Goal: Complete application form

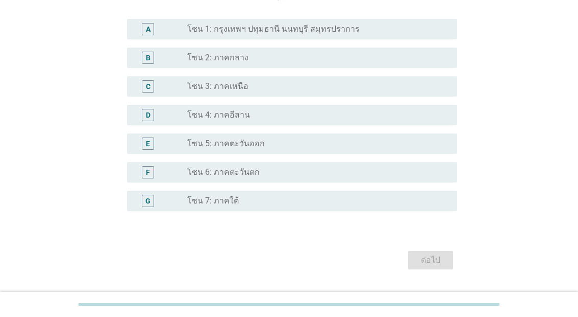
scroll to position [243, 0]
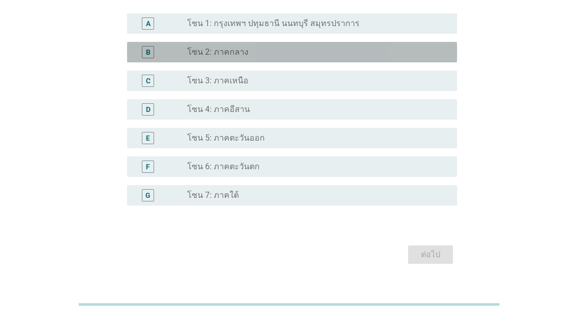
click at [178, 58] on div "B" at bounding box center [161, 52] width 53 height 12
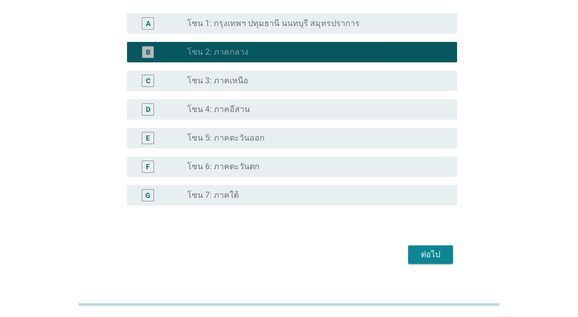
click at [151, 30] on div "A" at bounding box center [148, 23] width 12 height 12
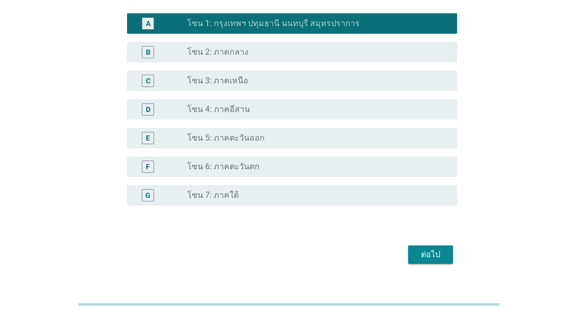
click at [424, 260] on div "ต่อไป" at bounding box center [431, 254] width 29 height 12
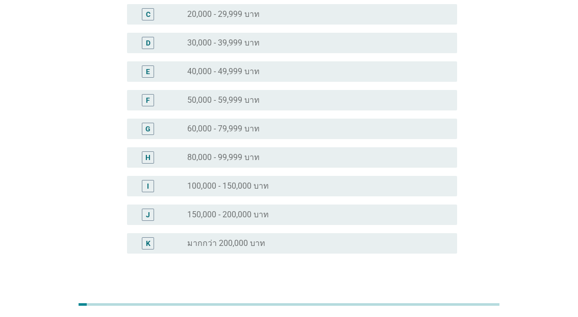
scroll to position [0, 0]
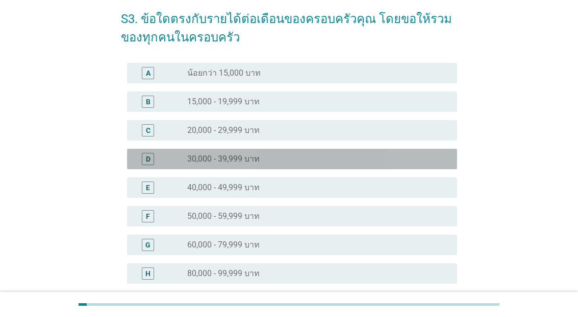
click at [135, 158] on div "D" at bounding box center [148, 159] width 26 height 12
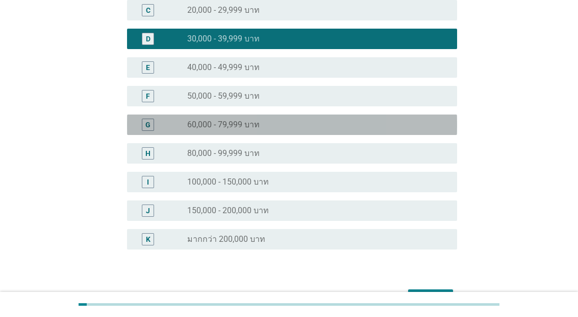
scroll to position [189, 0]
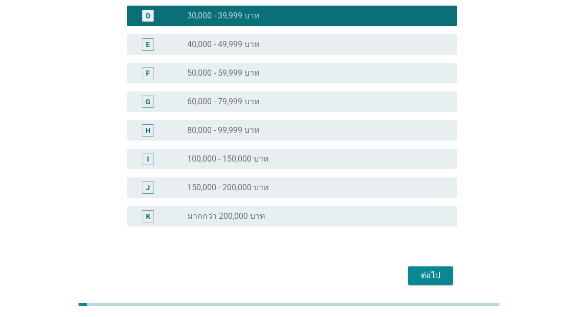
click at [417, 278] on div "ต่อไป" at bounding box center [431, 275] width 29 height 12
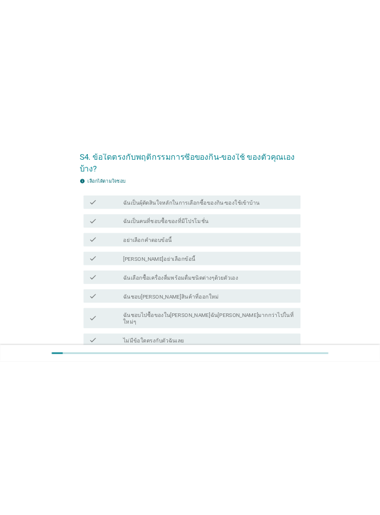
scroll to position [0, 0]
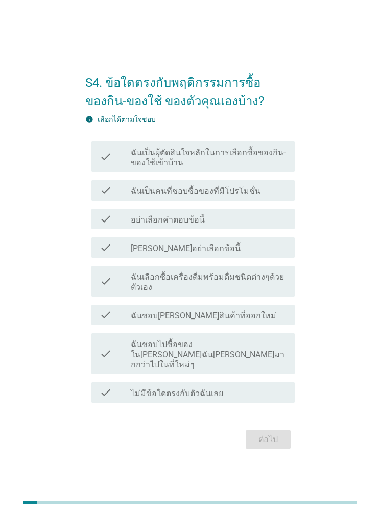
click at [255, 168] on label "ฉันเป็นผุ้ตัดสินใจหลักในการเลือกซื้อของกิน-ของใช้เข้าบ้าน" at bounding box center [209, 158] width 156 height 20
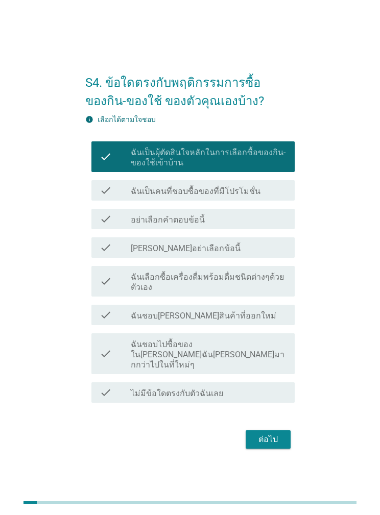
click at [244, 197] on label "ฉันเป็นคนที่ชอบซื้อของที่มีโปรโมชั่น" at bounding box center [196, 191] width 130 height 10
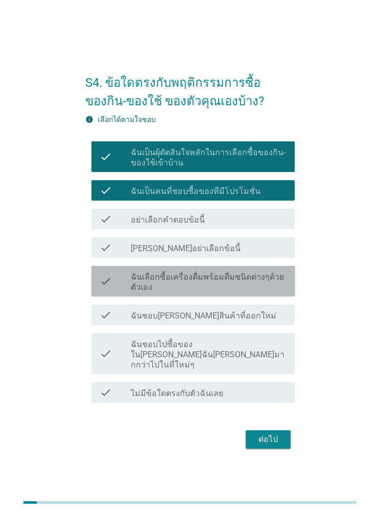
click at [230, 293] on label "ฉันเลือกซื้อเครื่องดื่มพร้อมดื่มชนิดต่างๆด้วยตัวเอง" at bounding box center [209, 282] width 156 height 20
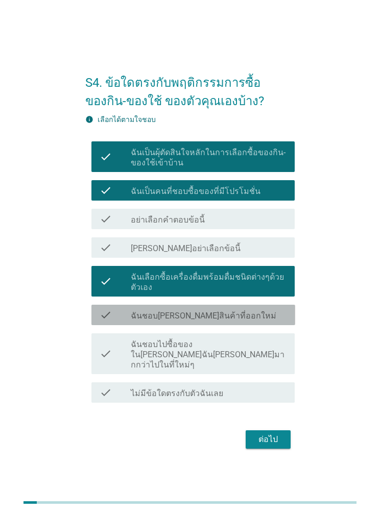
click at [234, 316] on div "check_box_outline_blank ฉันชอบ[PERSON_NAME]สินค้าที่ออกใหม่" at bounding box center [209, 315] width 156 height 12
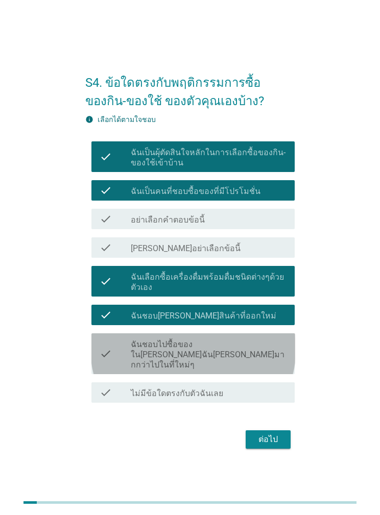
click at [255, 316] on label "ฉันชอบไปซื้อของใน[PERSON_NAME]ฉัน[PERSON_NAME]มากกว่าไปในที่ใหม่ๆ" at bounding box center [209, 354] width 156 height 31
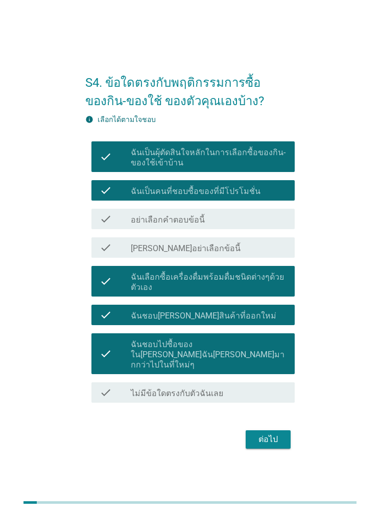
click at [269, 316] on div "ต่อไป" at bounding box center [268, 439] width 29 height 12
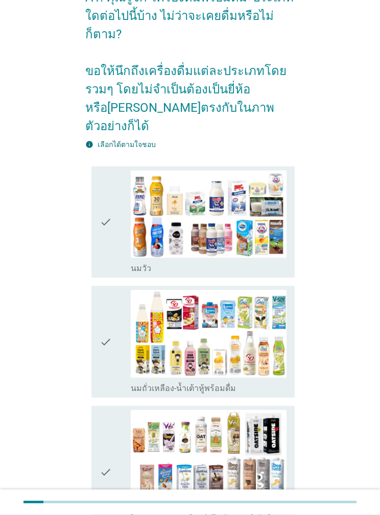
scroll to position [66, 0]
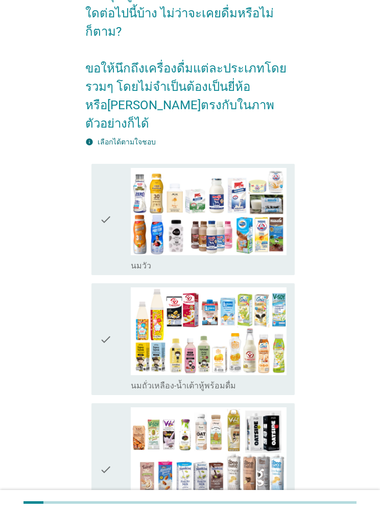
click at [111, 250] on icon "check" at bounding box center [106, 220] width 12 height 104
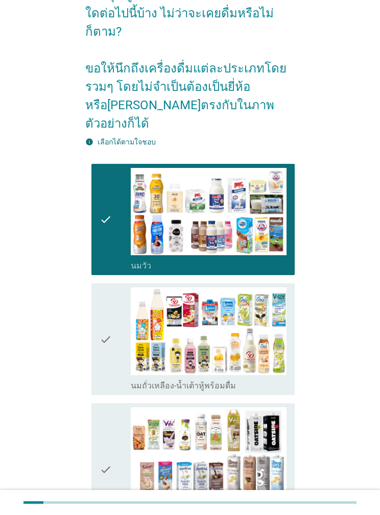
click at [110, 316] on icon "check" at bounding box center [106, 339] width 12 height 104
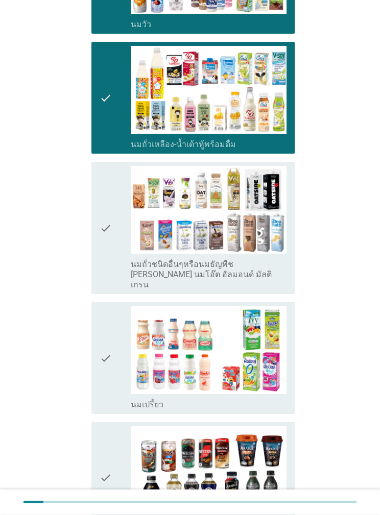
scroll to position [328, 0]
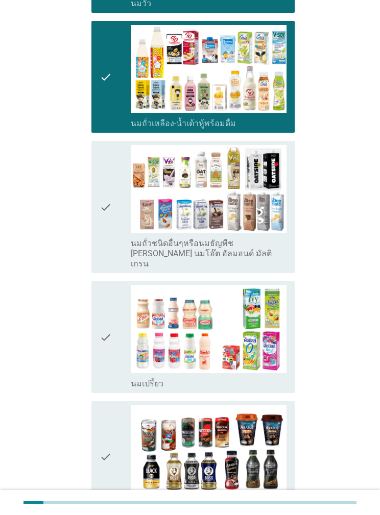
click at [106, 202] on icon "check" at bounding box center [106, 207] width 12 height 124
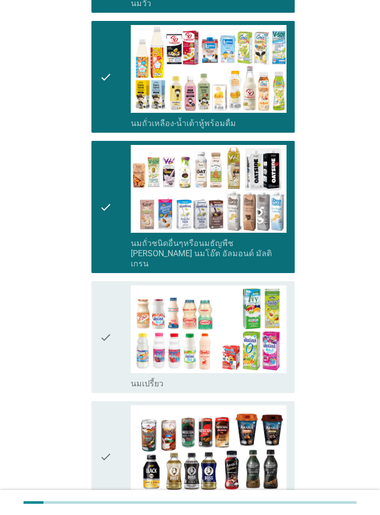
click at [100, 316] on icon "check" at bounding box center [106, 337] width 12 height 104
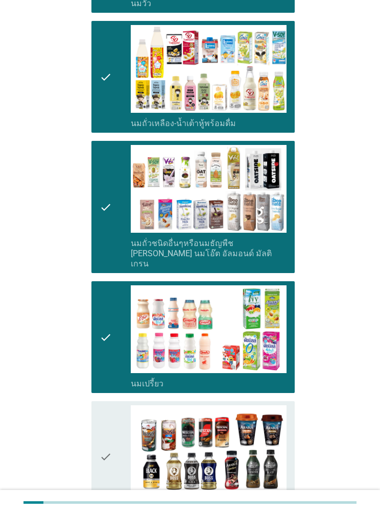
click at [112, 316] on icon "check" at bounding box center [106, 457] width 12 height 104
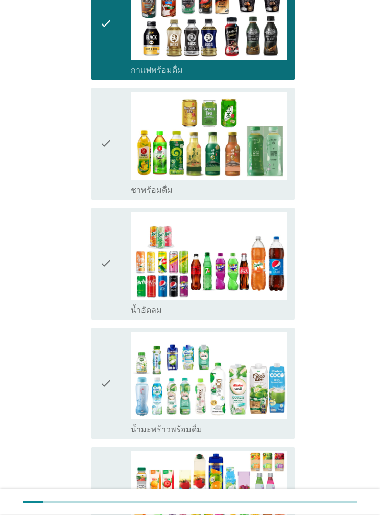
scroll to position [779, 0]
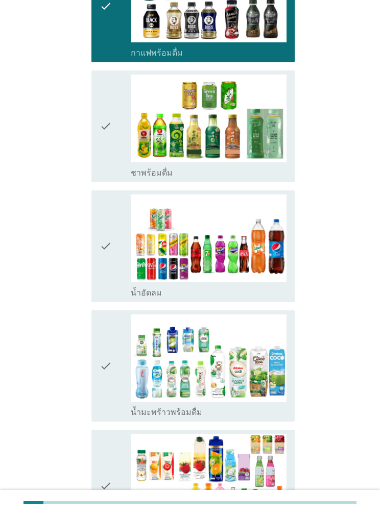
click at [109, 137] on icon "check" at bounding box center [106, 127] width 12 height 104
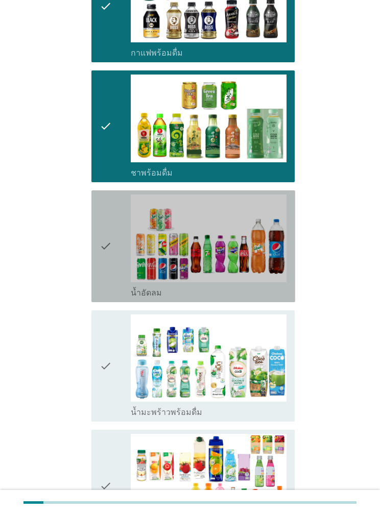
click at [112, 259] on icon "check" at bounding box center [106, 246] width 12 height 104
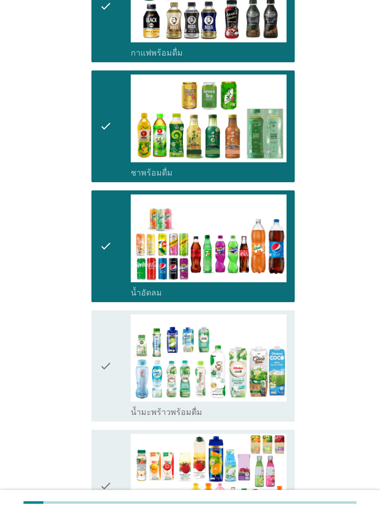
click at [112, 316] on icon "check" at bounding box center [106, 366] width 12 height 104
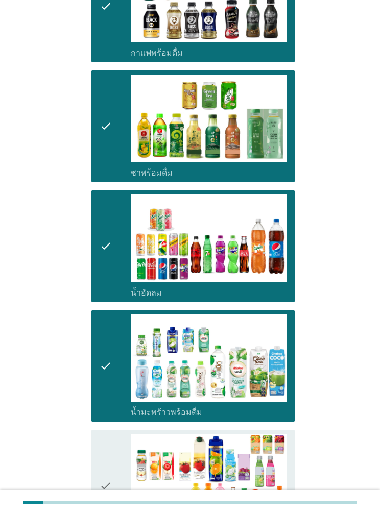
click at [112, 316] on icon "check" at bounding box center [106, 486] width 12 height 104
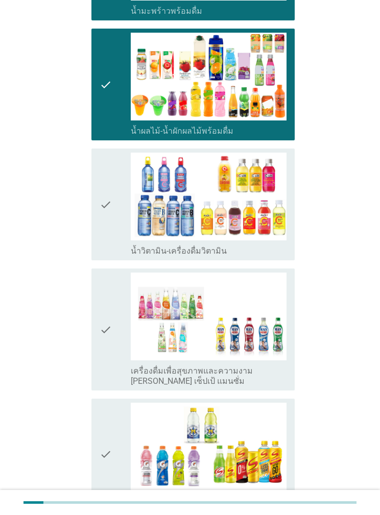
scroll to position [1207, 0]
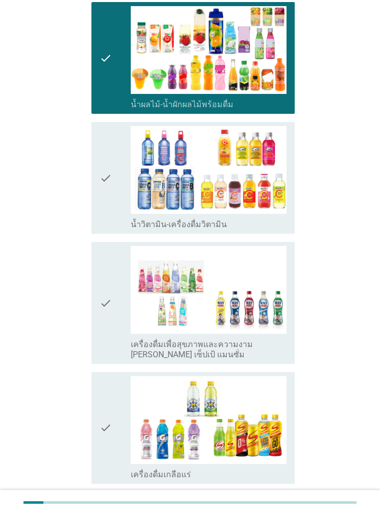
click at [107, 175] on icon "check" at bounding box center [106, 178] width 12 height 104
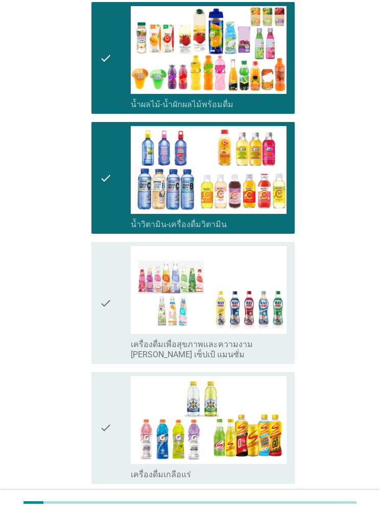
click at [115, 316] on div "check check_box_outline_blank เครื่องดื่มเพื่อสุขภาพและความงาม [PERSON_NAME] เซ…" at bounding box center [193, 303] width 204 height 122
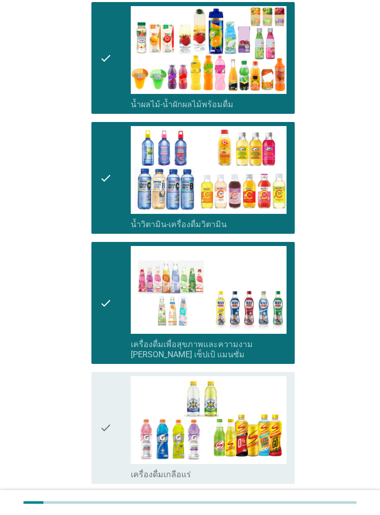
click at [112, 316] on icon "check" at bounding box center [106, 428] width 12 height 104
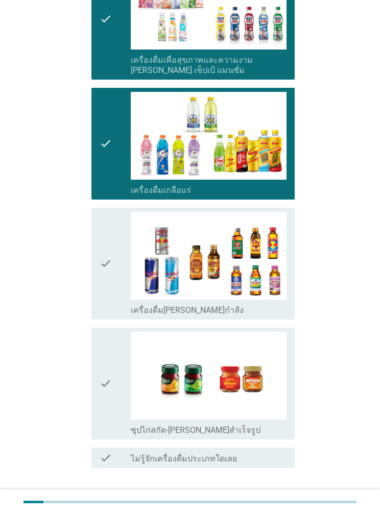
scroll to position [1531, 0]
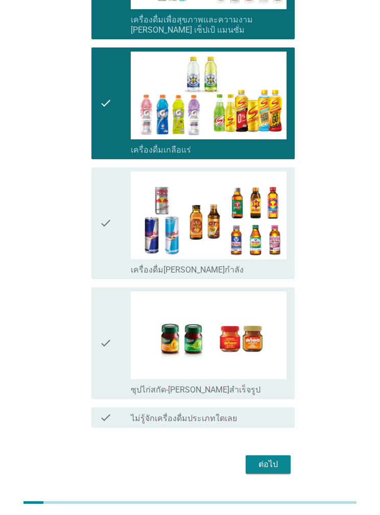
click at [112, 316] on icon "check" at bounding box center [106, 343] width 12 height 104
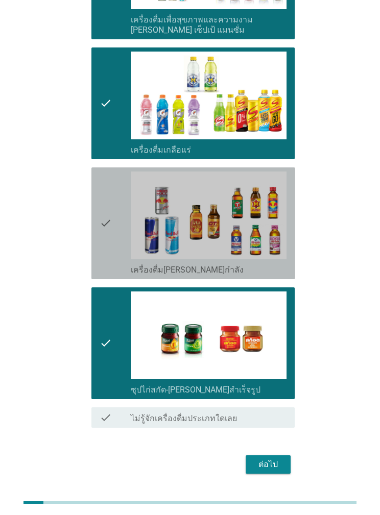
click at [108, 236] on icon "check" at bounding box center [106, 224] width 12 height 104
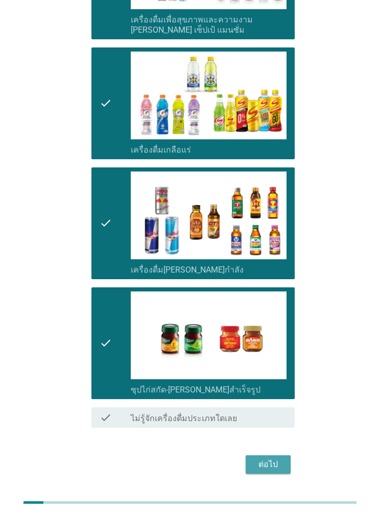
click at [270, 316] on div "ต่อไป" at bounding box center [268, 464] width 29 height 12
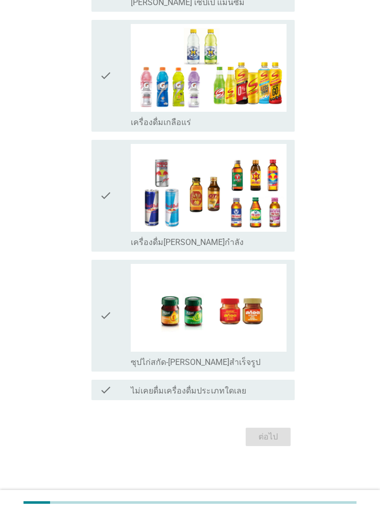
scroll to position [0, 0]
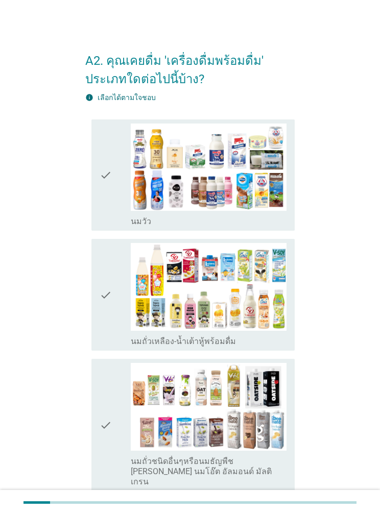
click at [111, 228] on div "check check_box_outline_blank [PERSON_NAME]" at bounding box center [193, 175] width 204 height 112
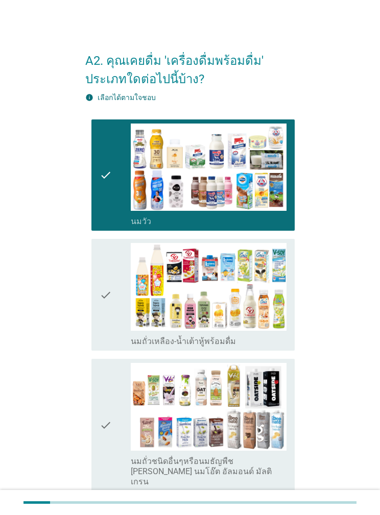
click at [112, 316] on icon "check" at bounding box center [106, 295] width 12 height 104
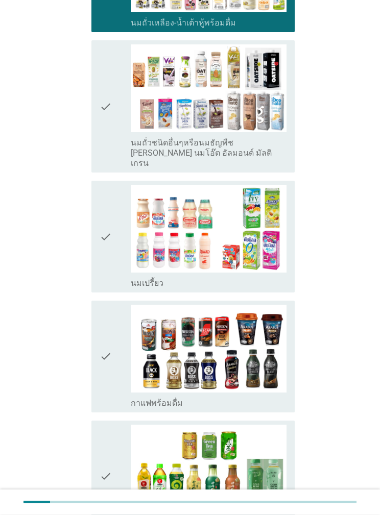
scroll to position [349, 0]
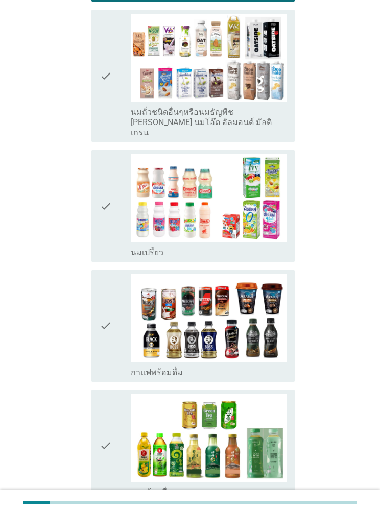
click at [112, 117] on icon "check" at bounding box center [106, 76] width 12 height 124
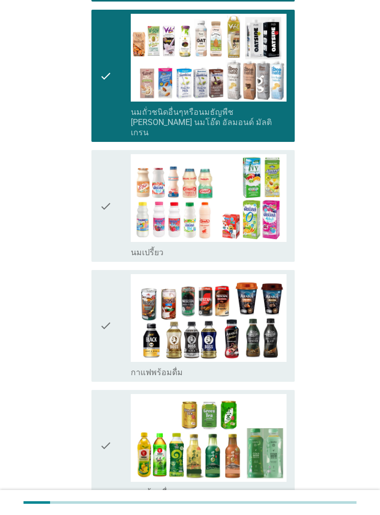
click at [110, 238] on icon "check" at bounding box center [106, 206] width 12 height 104
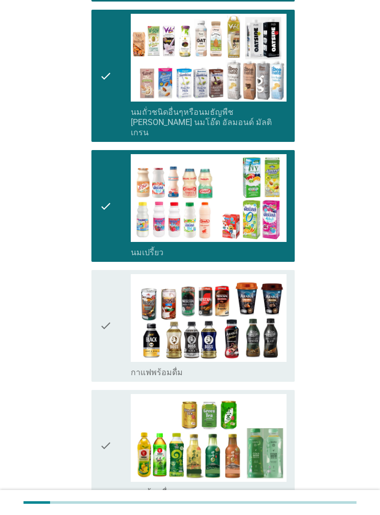
click at [112, 316] on icon "check" at bounding box center [106, 326] width 12 height 104
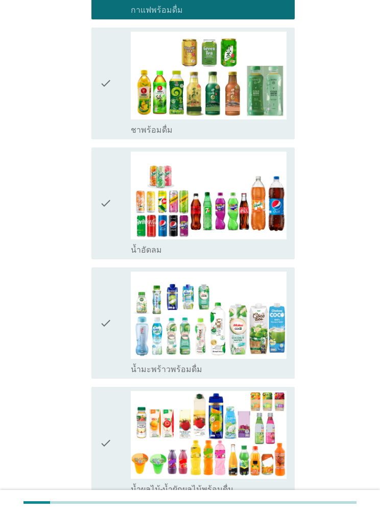
scroll to position [722, 0]
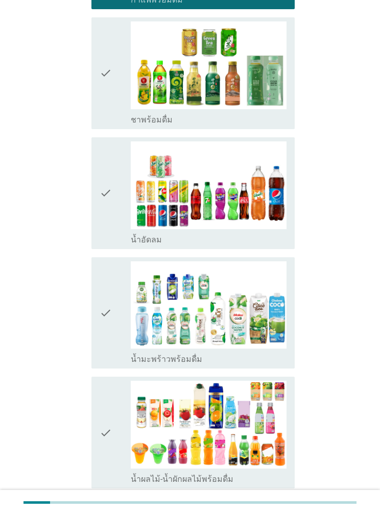
click at [112, 110] on icon "check" at bounding box center [106, 73] width 12 height 104
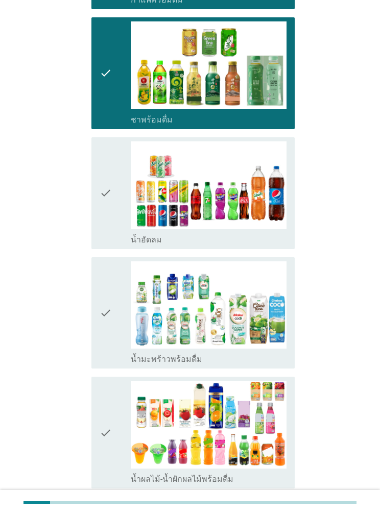
click at [112, 199] on icon "check" at bounding box center [106, 193] width 12 height 104
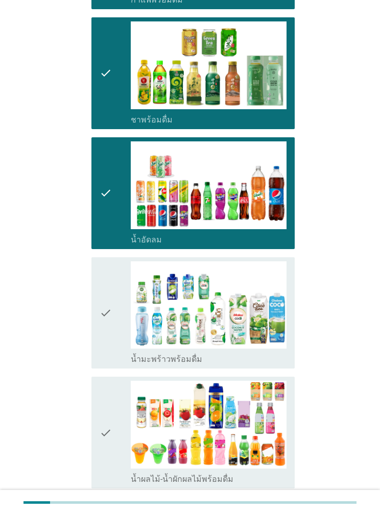
click at [112, 312] on icon "check" at bounding box center [106, 313] width 12 height 104
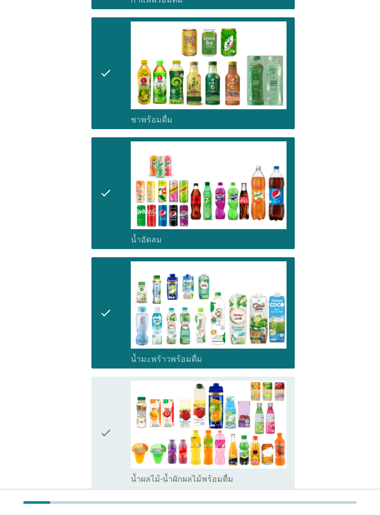
click at [112, 316] on icon "check" at bounding box center [106, 433] width 12 height 104
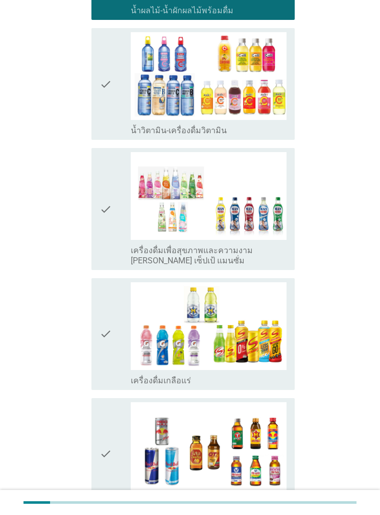
scroll to position [1190, 0]
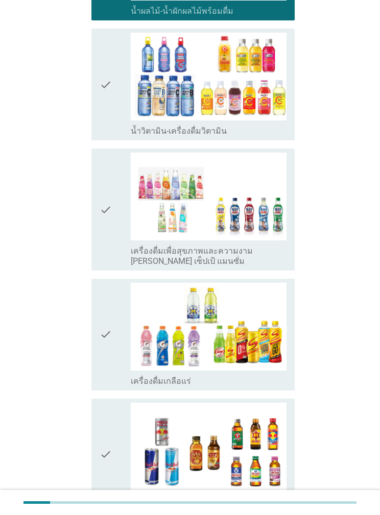
click at [112, 117] on icon "check" at bounding box center [106, 85] width 12 height 104
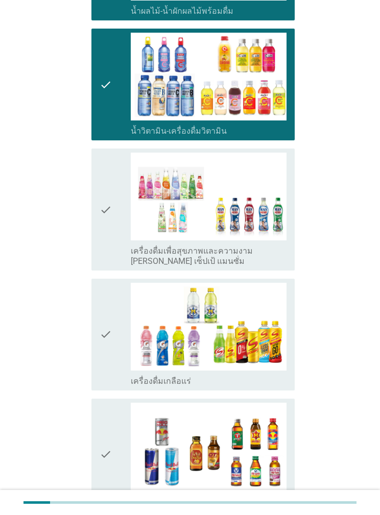
click at [100, 221] on icon "check" at bounding box center [106, 210] width 12 height 114
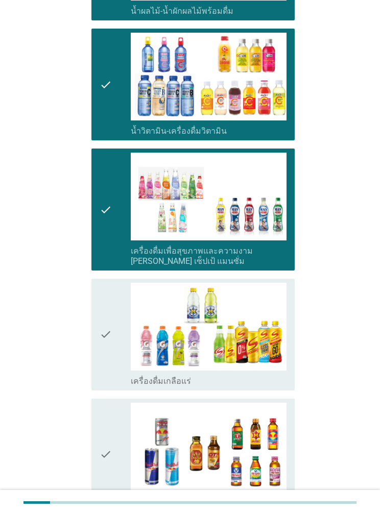
click at [107, 316] on icon "check" at bounding box center [106, 335] width 12 height 104
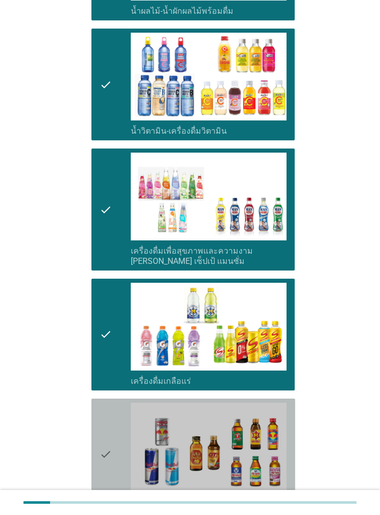
click at [111, 316] on icon "check" at bounding box center [106, 455] width 12 height 104
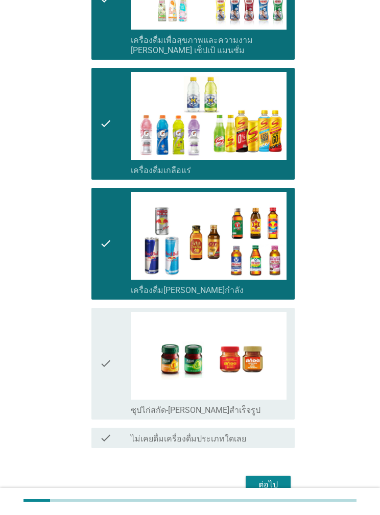
scroll to position [1440, 0]
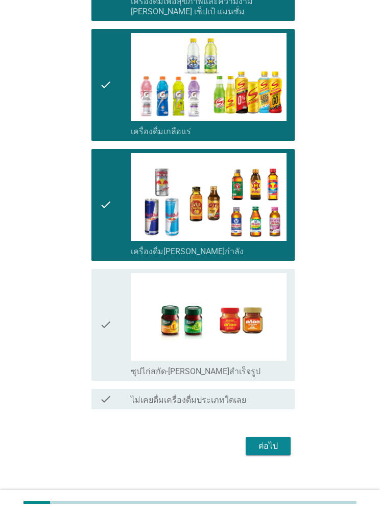
click at [112, 316] on icon "check" at bounding box center [106, 325] width 12 height 104
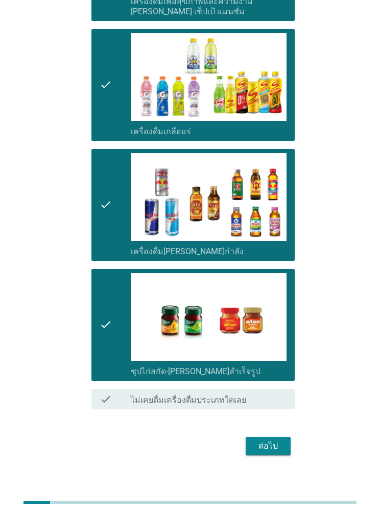
click at [271, 316] on div "ต่อไป" at bounding box center [268, 446] width 29 height 12
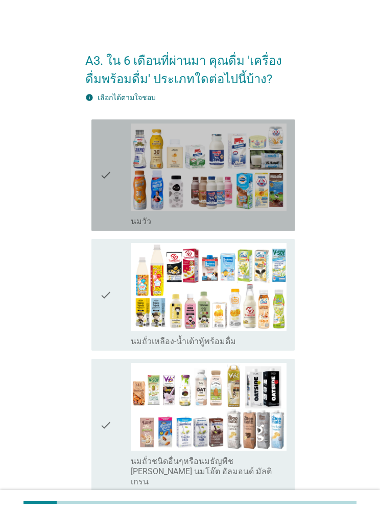
click at [117, 229] on div "check check_box_outline_blank [PERSON_NAME]" at bounding box center [193, 175] width 204 height 112
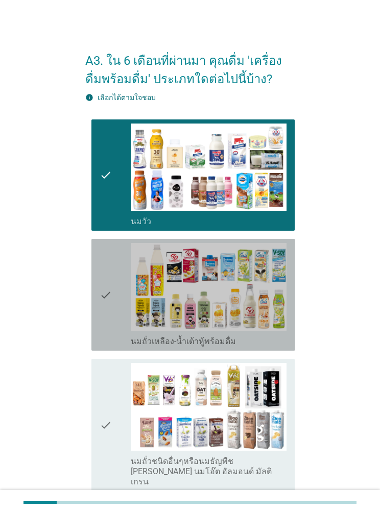
click at [112, 287] on icon "check" at bounding box center [106, 295] width 12 height 104
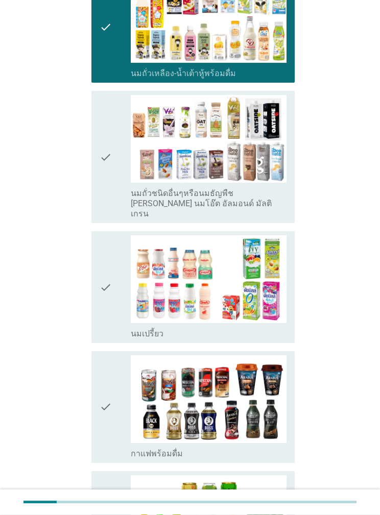
click at [108, 316] on icon "check" at bounding box center [106, 288] width 12 height 104
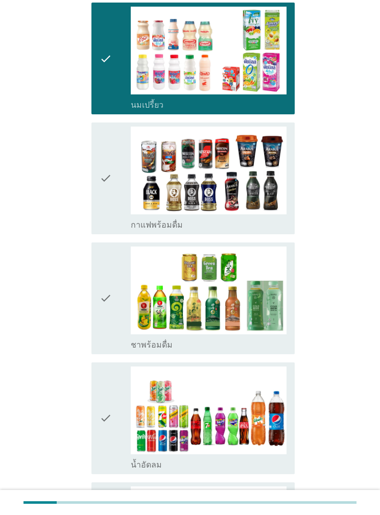
scroll to position [504, 0]
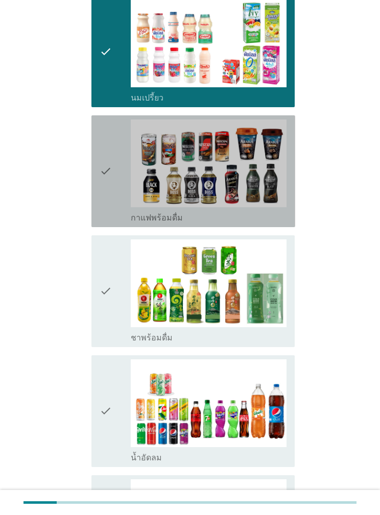
click at [111, 200] on icon "check" at bounding box center [106, 171] width 12 height 104
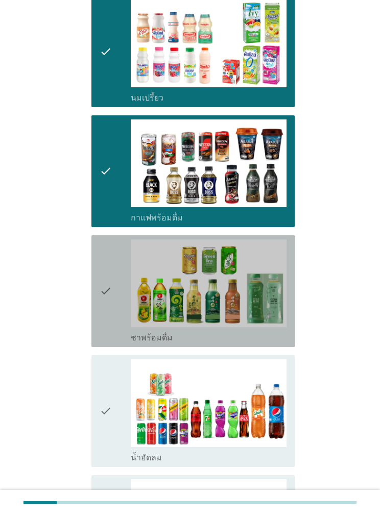
click at [108, 275] on icon "check" at bounding box center [106, 291] width 12 height 104
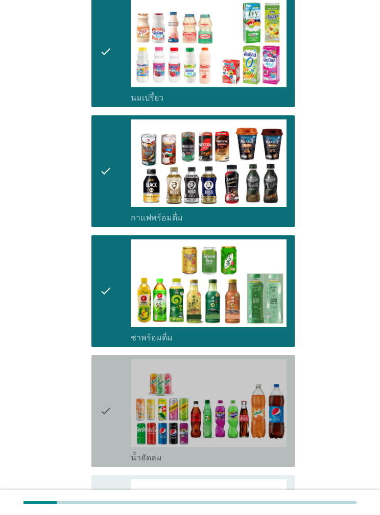
click at [105, 316] on icon "check" at bounding box center [106, 411] width 12 height 104
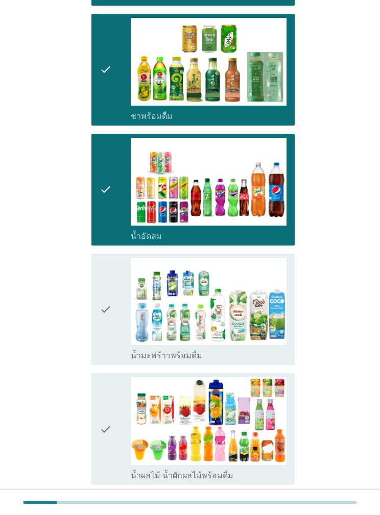
scroll to position [725, 0]
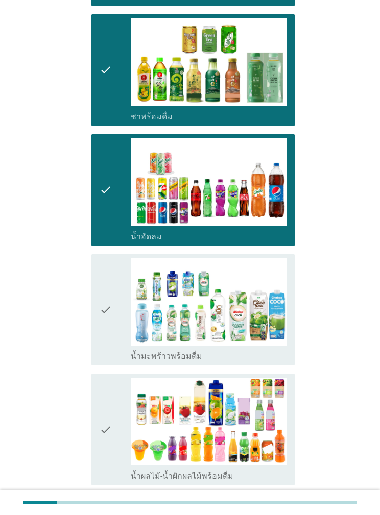
click at [112, 316] on icon "check" at bounding box center [106, 310] width 12 height 104
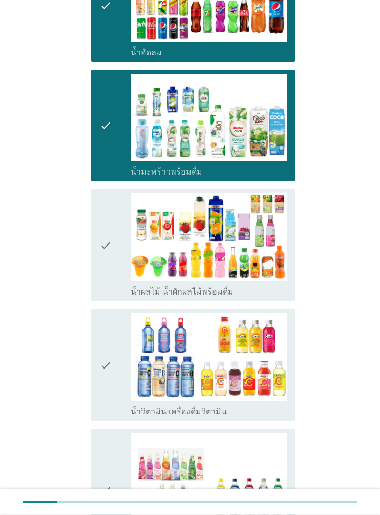
scroll to position [918, 0]
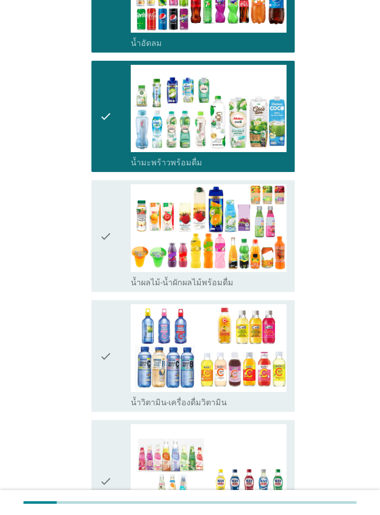
click at [112, 316] on icon "check" at bounding box center [106, 356] width 12 height 104
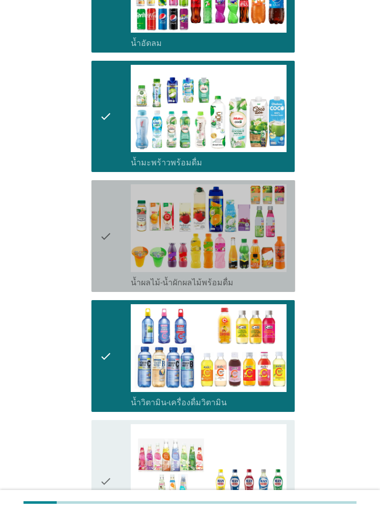
click at [110, 276] on icon "check" at bounding box center [106, 236] width 12 height 104
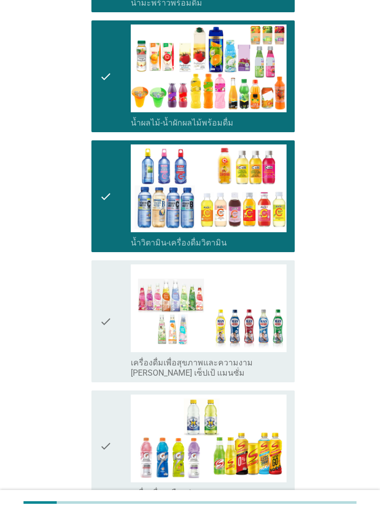
scroll to position [1080, 0]
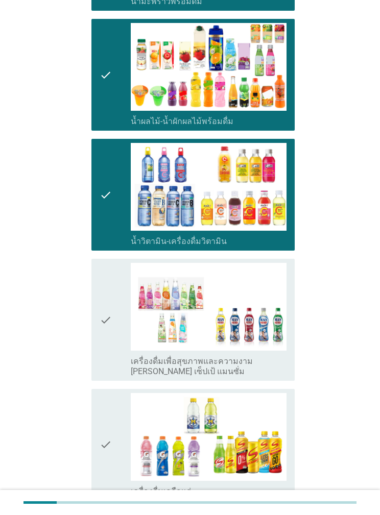
click at [112, 316] on icon "check" at bounding box center [106, 320] width 12 height 114
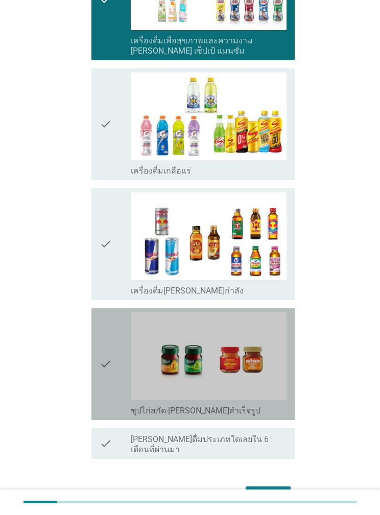
scroll to position [1399, 0]
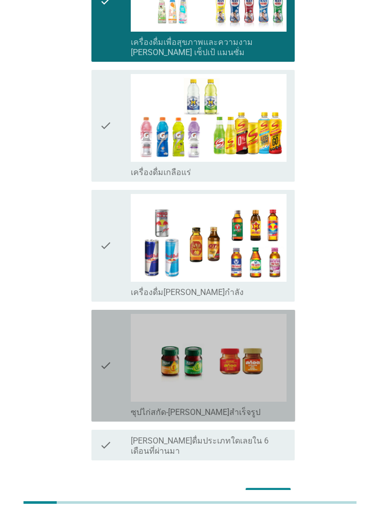
click at [107, 316] on icon "check" at bounding box center [106, 366] width 12 height 104
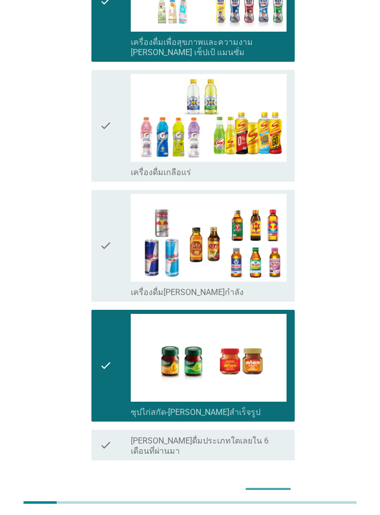
click at [273, 316] on div "ต่อไป" at bounding box center [268, 497] width 29 height 12
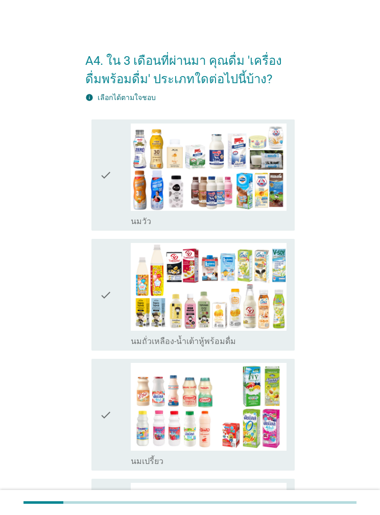
click at [112, 210] on icon "check" at bounding box center [106, 176] width 12 height 104
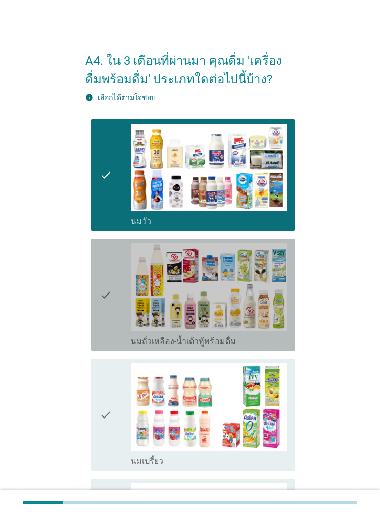
click at [106, 316] on icon "check" at bounding box center [106, 295] width 12 height 104
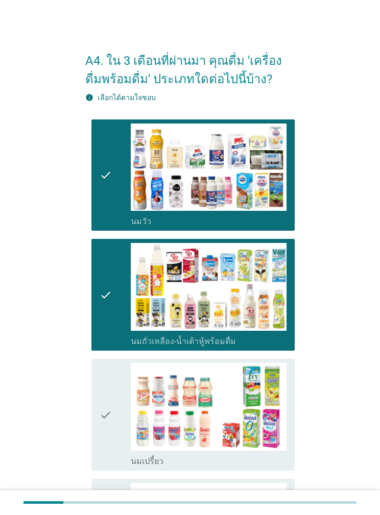
click at [103, 316] on icon "check" at bounding box center [106, 415] width 12 height 104
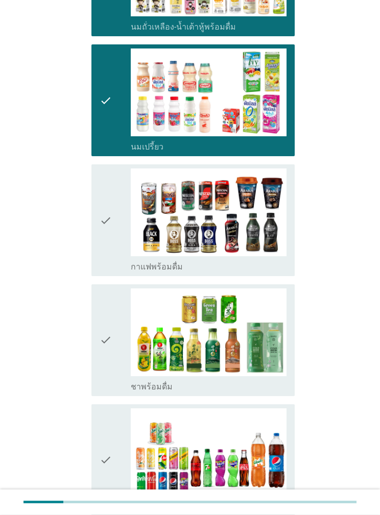
click at [114, 274] on div "check check_box กาแฟพร้อมดื่ม" at bounding box center [193, 221] width 204 height 112
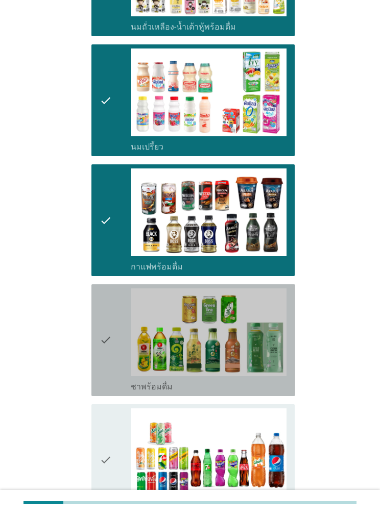
click at [112, 316] on icon "check" at bounding box center [106, 340] width 12 height 104
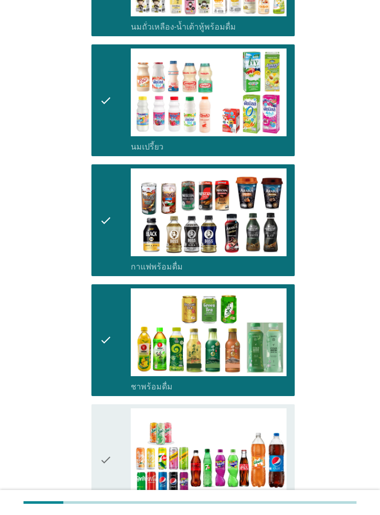
click at [112, 316] on icon "check" at bounding box center [106, 460] width 12 height 104
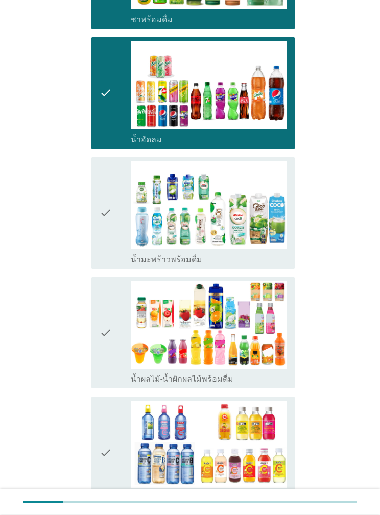
scroll to position [681, 0]
click at [109, 259] on icon "check" at bounding box center [106, 213] width 12 height 104
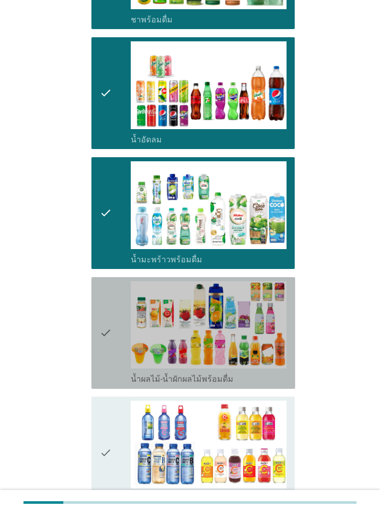
click at [112, 315] on icon "check" at bounding box center [106, 333] width 12 height 104
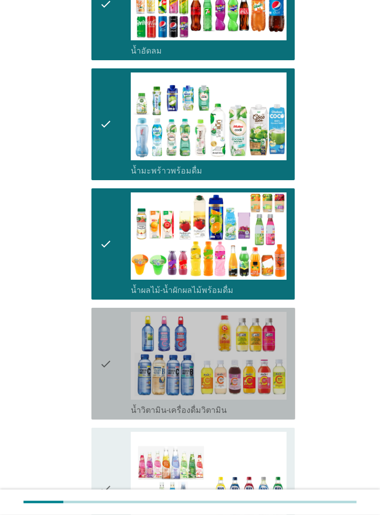
scroll to position [770, 0]
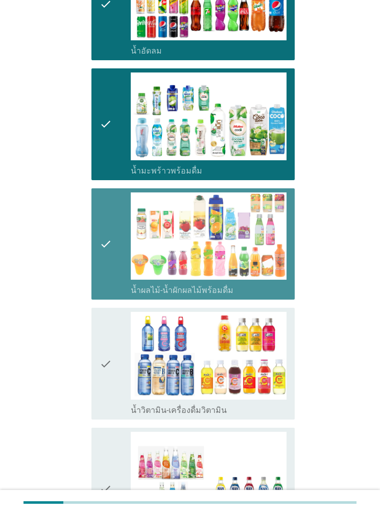
click at [112, 286] on icon "check" at bounding box center [106, 244] width 12 height 104
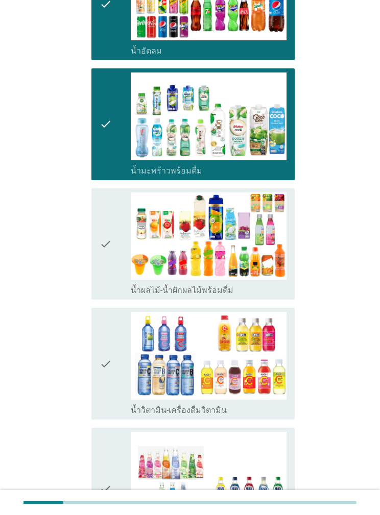
click at [109, 316] on icon "check" at bounding box center [106, 364] width 12 height 104
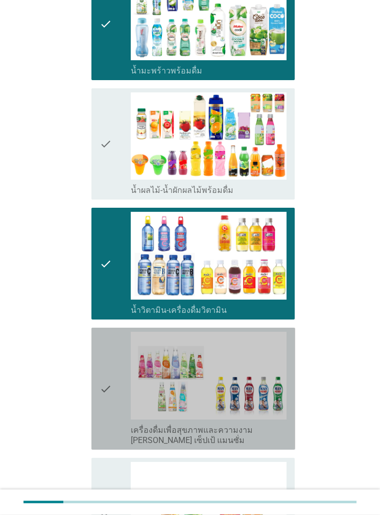
scroll to position [882, 0]
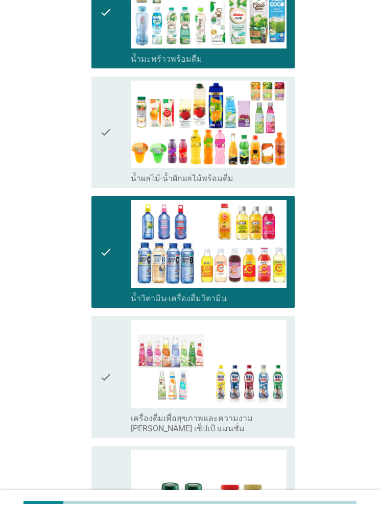
click at [112, 316] on icon "check" at bounding box center [106, 377] width 12 height 114
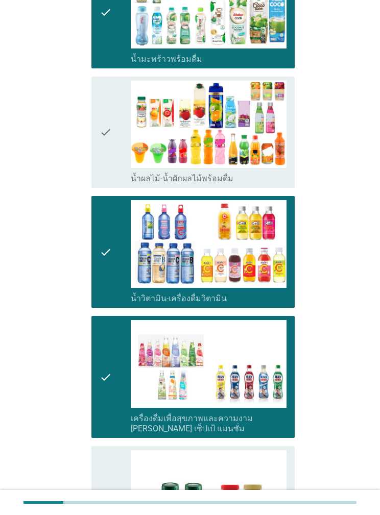
click at [112, 316] on icon "check" at bounding box center [106, 502] width 12 height 104
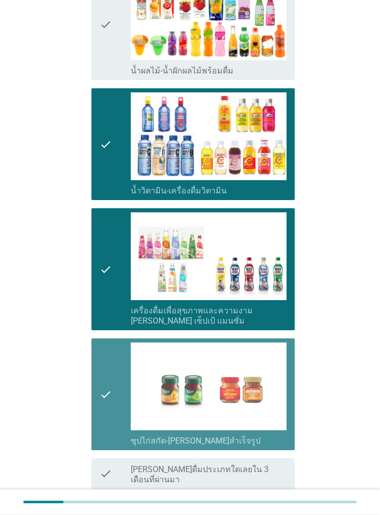
scroll to position [990, 0]
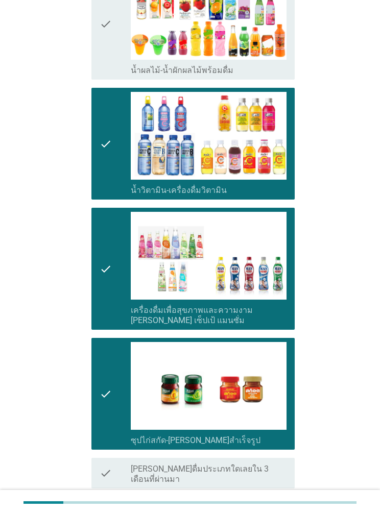
click at [267, 316] on div "ต่อไป" at bounding box center [268, 525] width 29 height 12
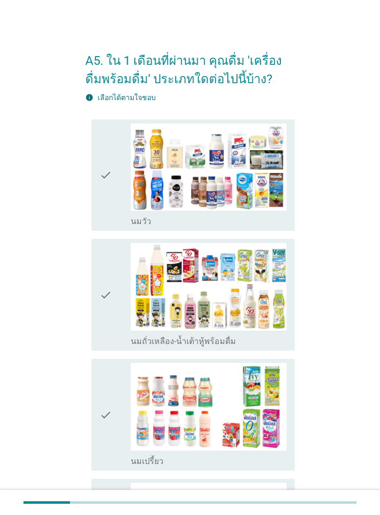
click at [114, 230] on div "check check_box_outline_blank [PERSON_NAME]" at bounding box center [193, 175] width 204 height 112
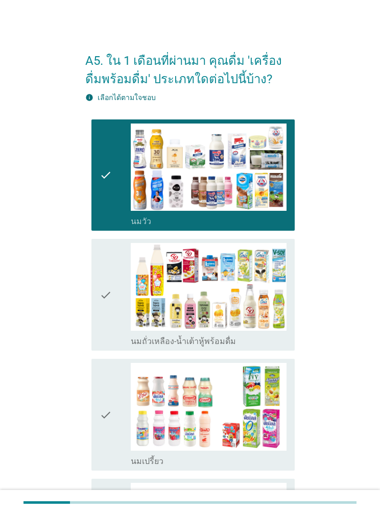
click at [112, 316] on icon "check" at bounding box center [106, 415] width 12 height 104
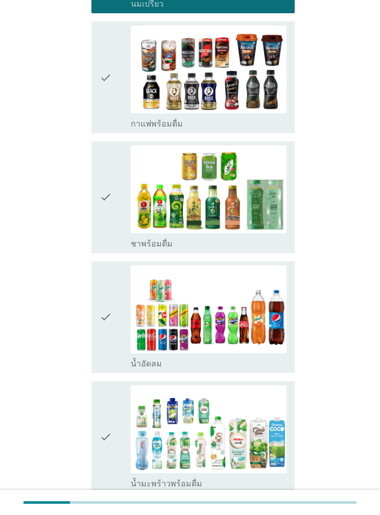
click at [112, 239] on icon "check" at bounding box center [106, 198] width 12 height 104
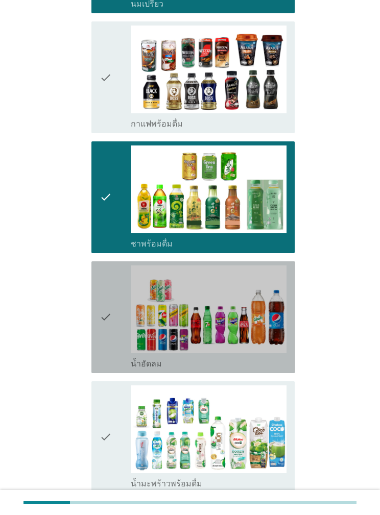
click at [112, 316] on icon "check" at bounding box center [106, 317] width 12 height 104
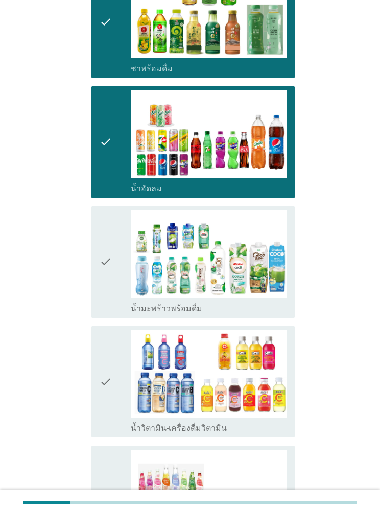
click at [112, 316] on icon "check" at bounding box center [106, 382] width 12 height 104
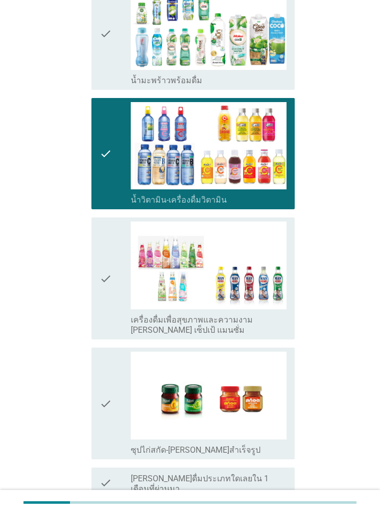
click at [105, 316] on icon "check" at bounding box center [106, 279] width 12 height 114
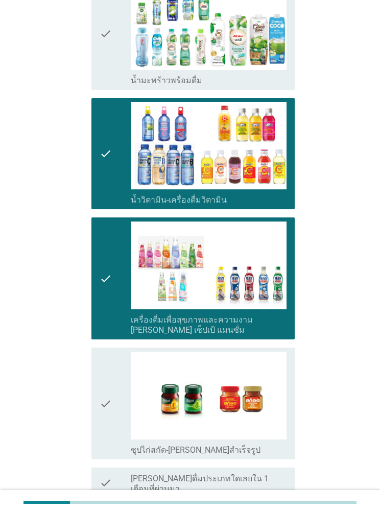
click at [112, 316] on icon "check" at bounding box center [106, 404] width 12 height 104
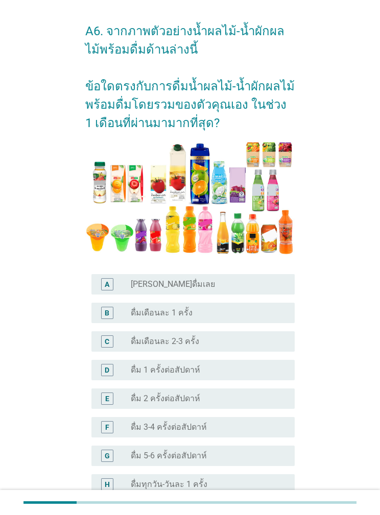
scroll to position [31, 0]
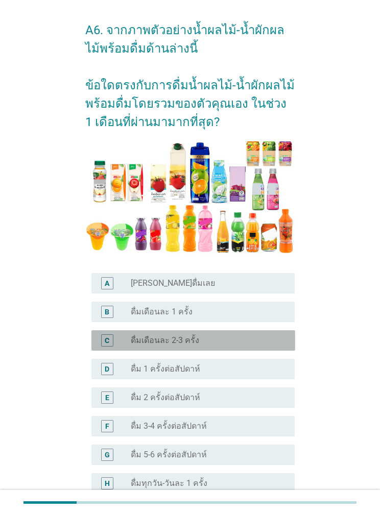
click at [230, 316] on div "radio_button_unchecked ดื่มเดือนละ 2-3 ครั้ง" at bounding box center [205, 340] width 148 height 10
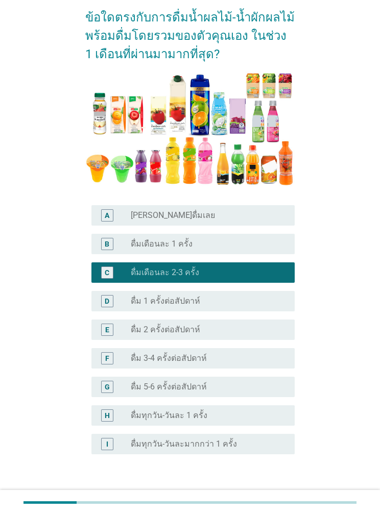
scroll to position [103, 0]
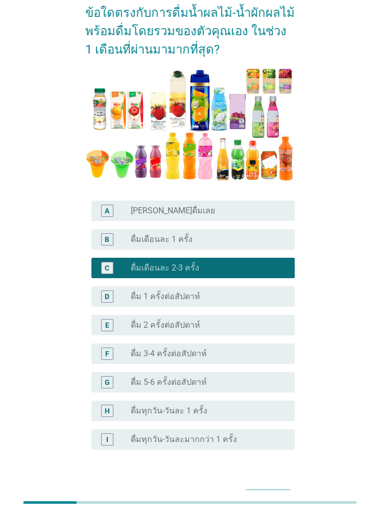
click at [276, 316] on button "ต่อไป" at bounding box center [268, 499] width 45 height 18
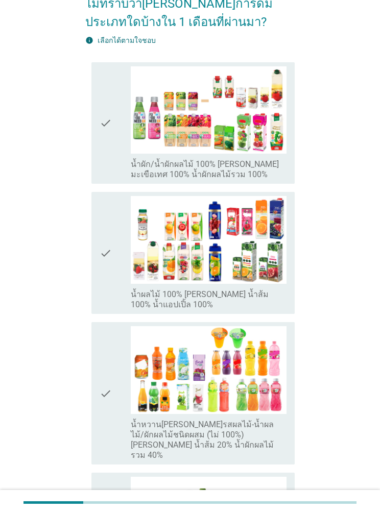
scroll to position [130, 0]
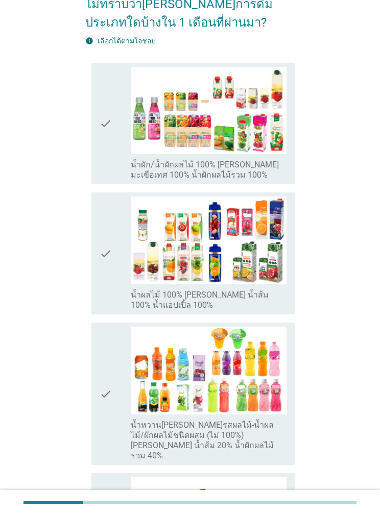
click at [112, 266] on icon "check" at bounding box center [106, 254] width 12 height 114
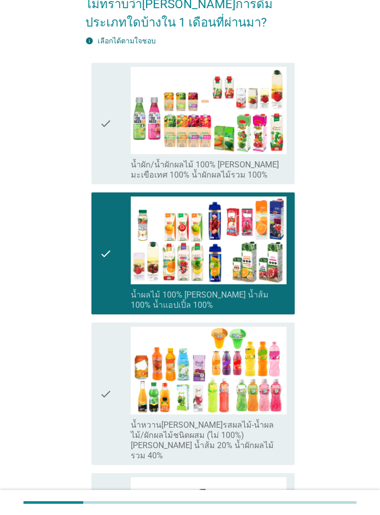
click at [112, 155] on icon "check" at bounding box center [106, 124] width 12 height 114
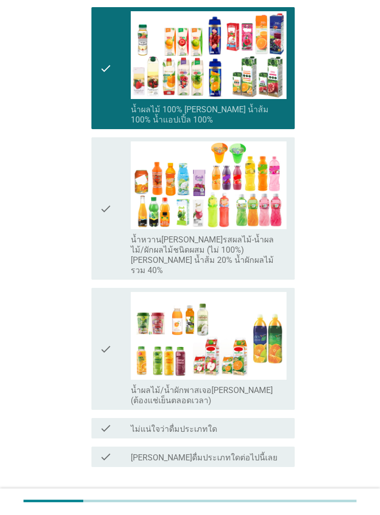
scroll to position [313, 0]
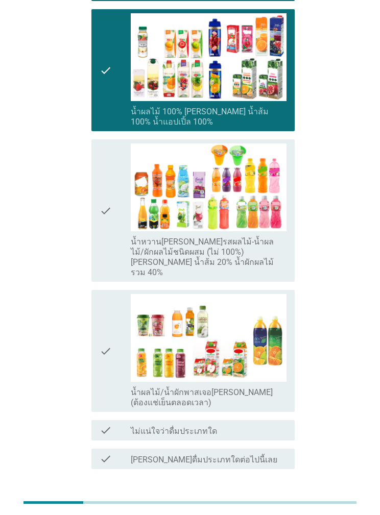
click at [279, 316] on div "ต่อไป" at bounding box center [268, 506] width 29 height 12
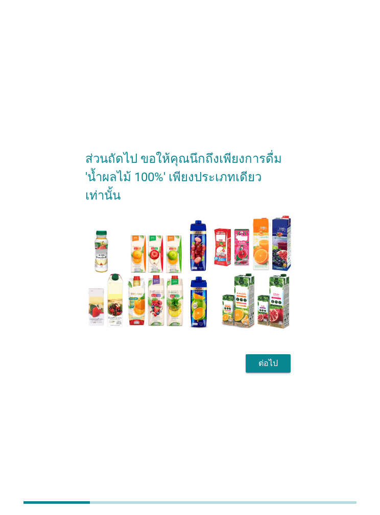
click at [268, 316] on div "ต่อไป" at bounding box center [268, 363] width 29 height 12
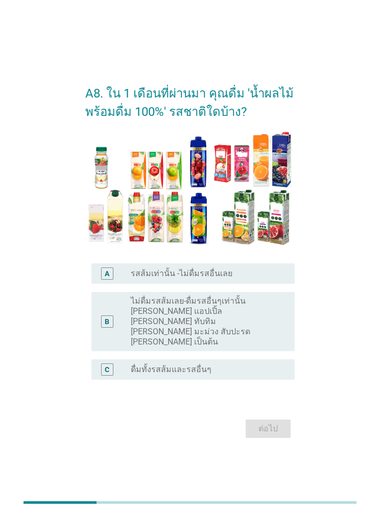
click at [258, 316] on div "radio_button_unchecked ดื่มทั้งรสส้มและรสอื่นๆ" at bounding box center [205, 369] width 148 height 10
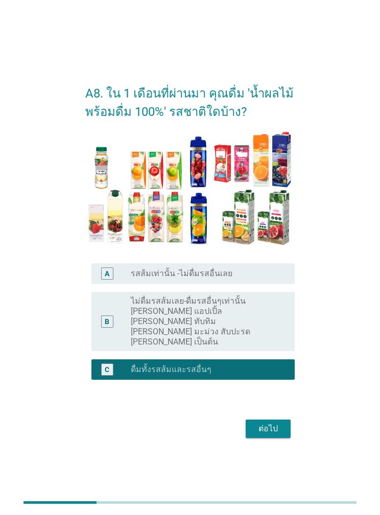
click at [263, 316] on label "ไม่ดื่มรสส้มเลย-ดื่มรสอื่นๆเท่านั้น [PERSON_NAME] แอปเปิ้ล [PERSON_NAME] ทับทิม…" at bounding box center [205, 321] width 148 height 51
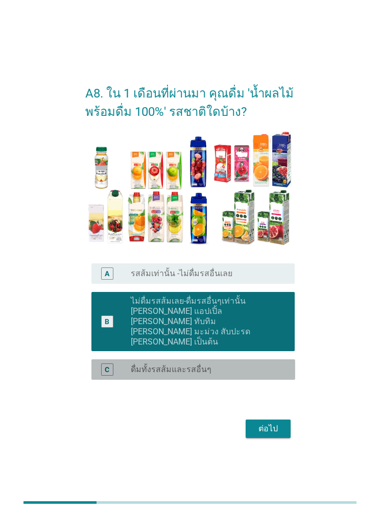
click at [263, 316] on div "radio_button_unchecked ดื่มทั้งรสส้มและรสอื่นๆ" at bounding box center [205, 369] width 148 height 10
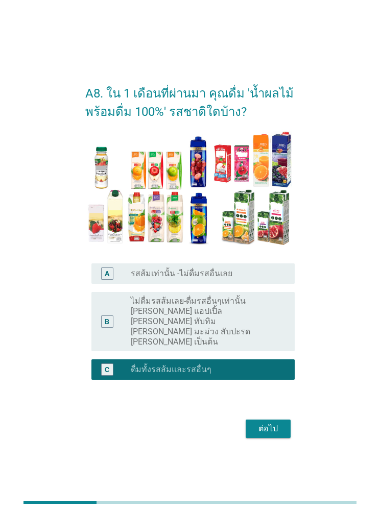
click at [263, 316] on div "ต่อไป" at bounding box center [268, 429] width 29 height 12
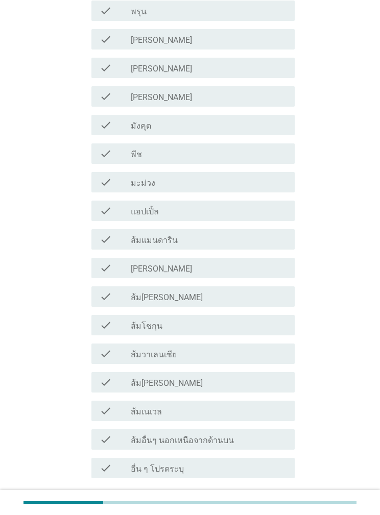
scroll to position [444, 0]
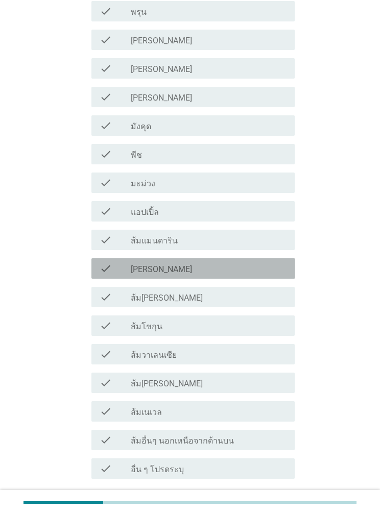
click at [221, 270] on div "check_box_outline_blank [PERSON_NAME]" at bounding box center [209, 268] width 156 height 12
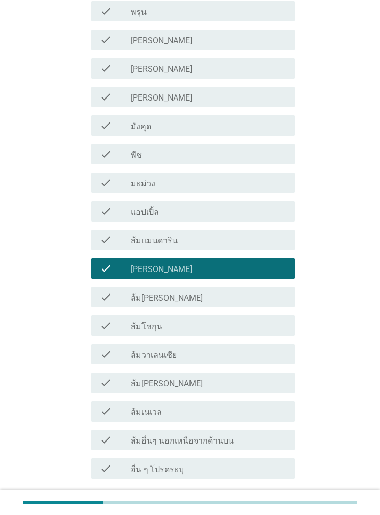
click at [237, 316] on div "check check_box_outline_blank ส้มโชกุน" at bounding box center [193, 325] width 204 height 20
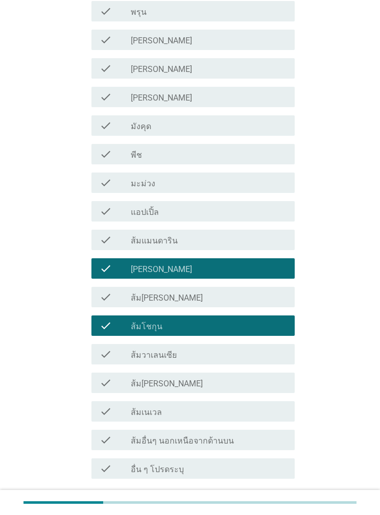
scroll to position [443, 0]
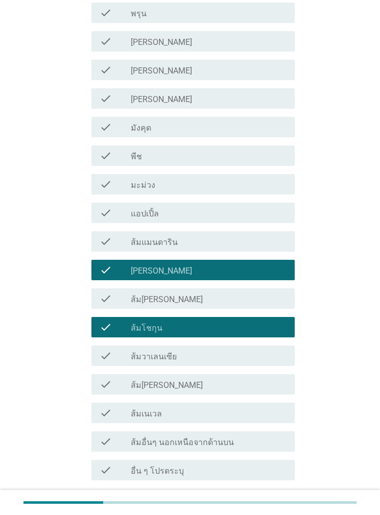
click at [270, 316] on div "ต่อไป" at bounding box center [268, 517] width 29 height 12
